Goal: Task Accomplishment & Management: Use online tool/utility

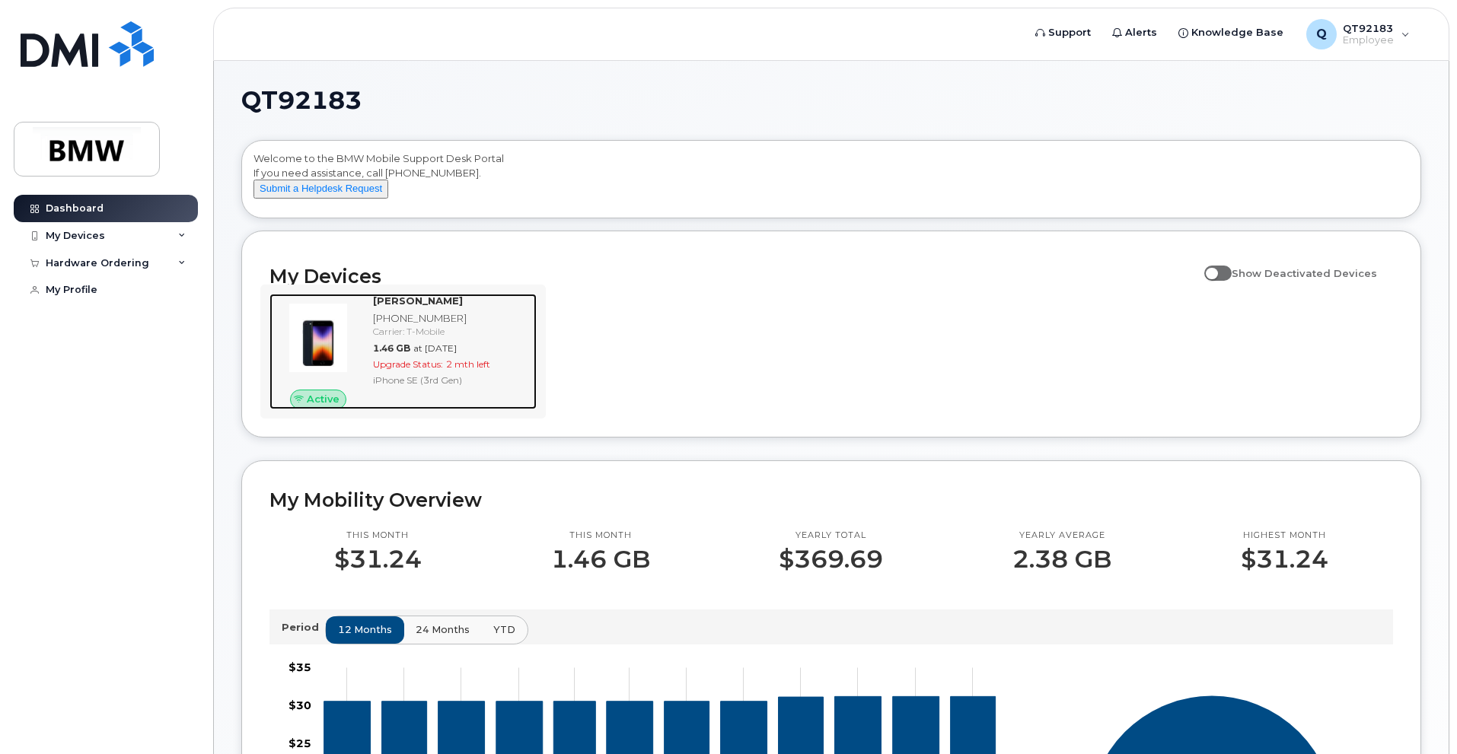
click at [474, 370] on span "2 mth left" at bounding box center [468, 364] width 44 height 11
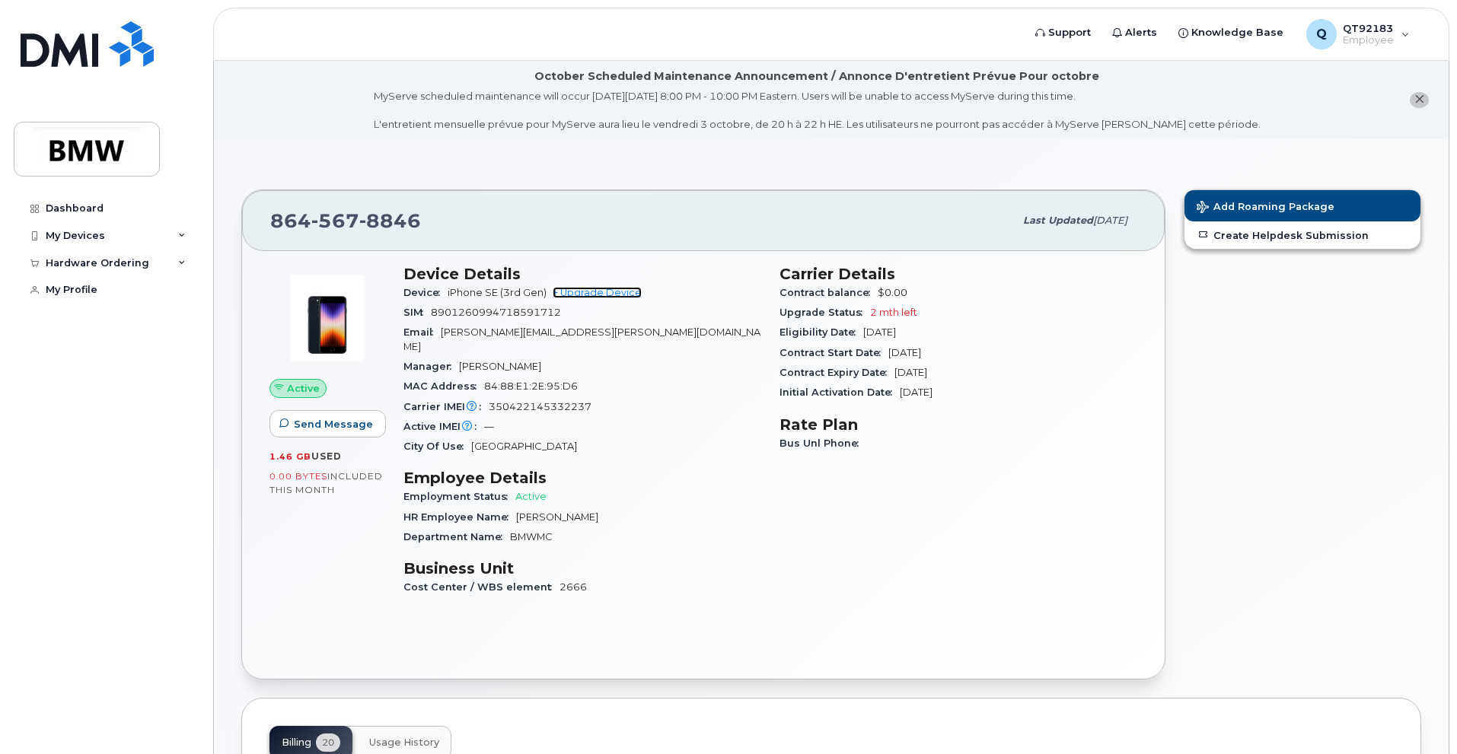
click at [614, 289] on link "+ Upgrade Device" at bounding box center [597, 292] width 89 height 11
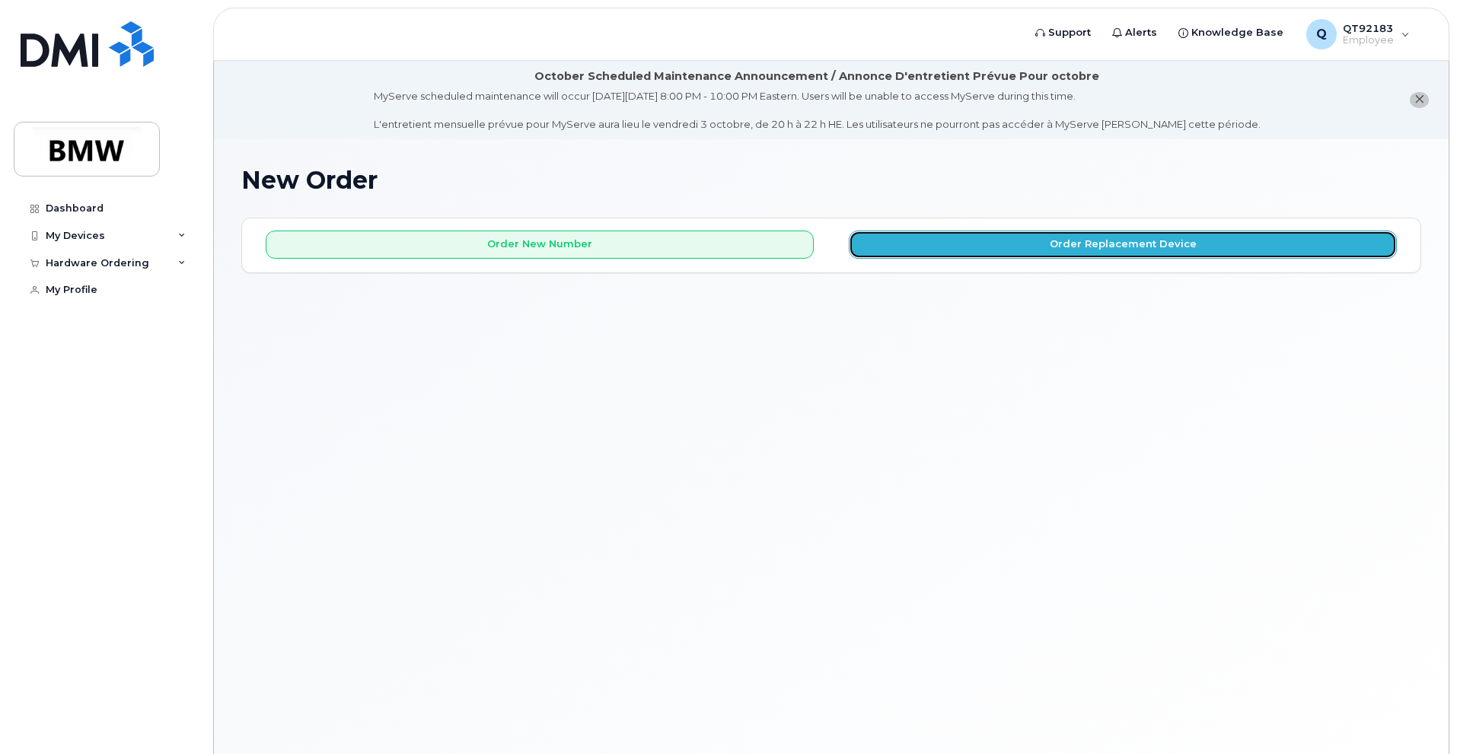
click at [962, 254] on button "Order Replacement Device" at bounding box center [1123, 245] width 548 height 28
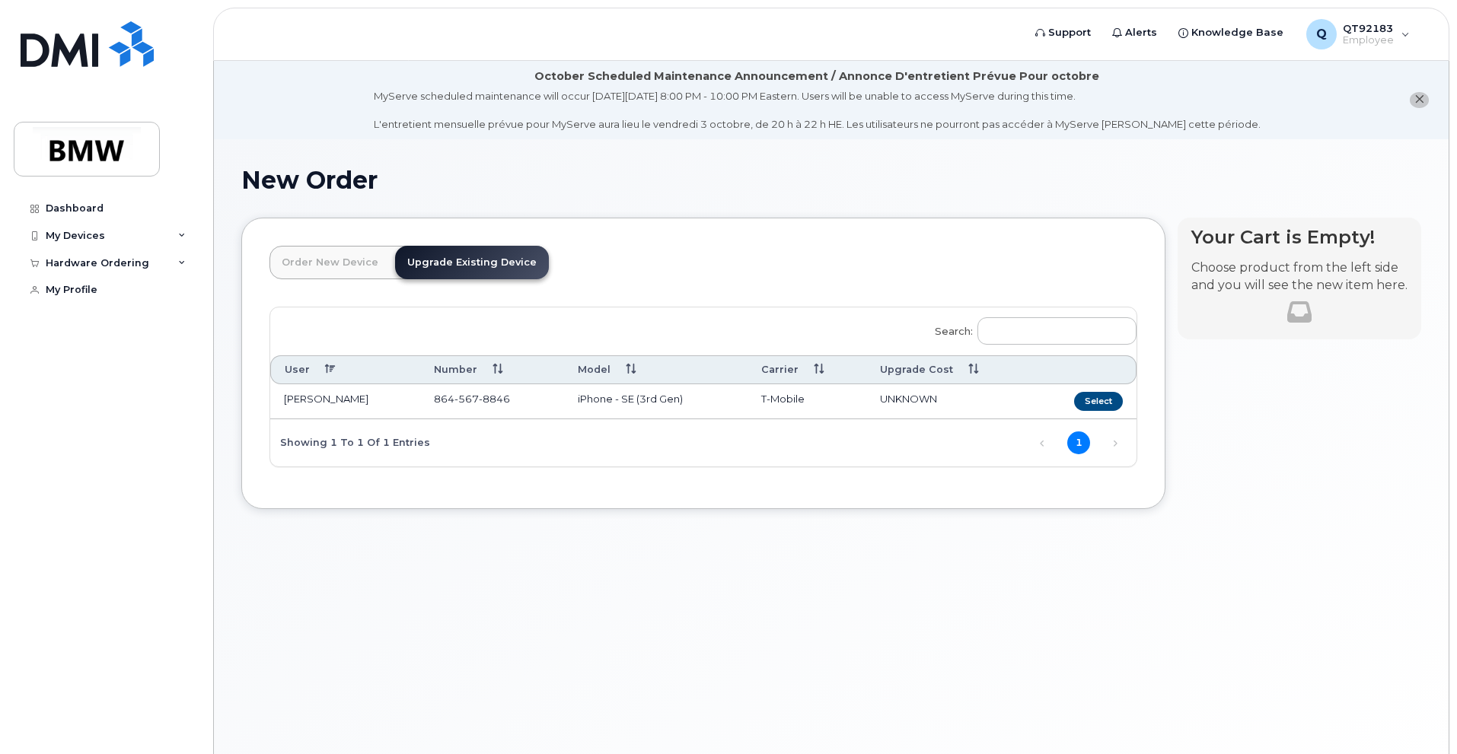
click at [1132, 397] on td "Select" at bounding box center [1085, 401] width 104 height 35
click at [1118, 396] on button "Select" at bounding box center [1098, 401] width 49 height 19
